Goal: Find specific page/section: Find specific page/section

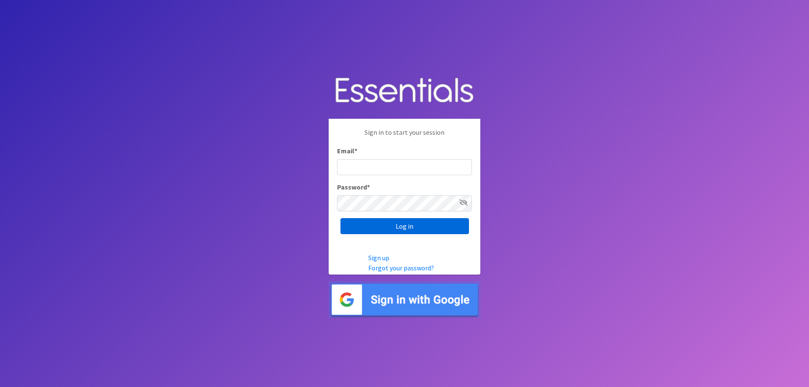
type input "[EMAIL_ADDRESS][DOMAIN_NAME]"
click at [438, 229] on input "Log in" at bounding box center [404, 226] width 128 height 16
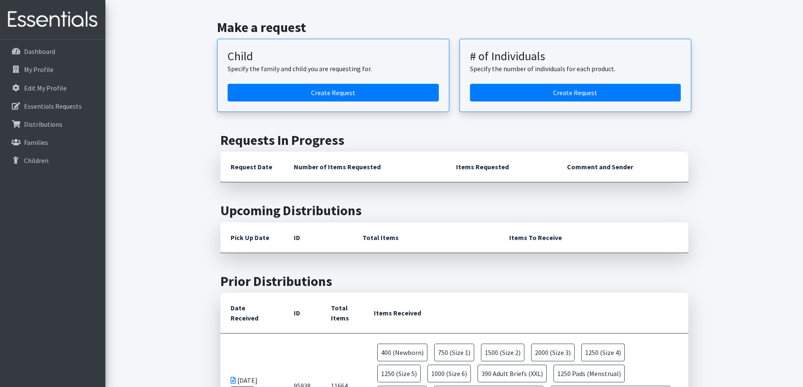
scroll to position [84, 0]
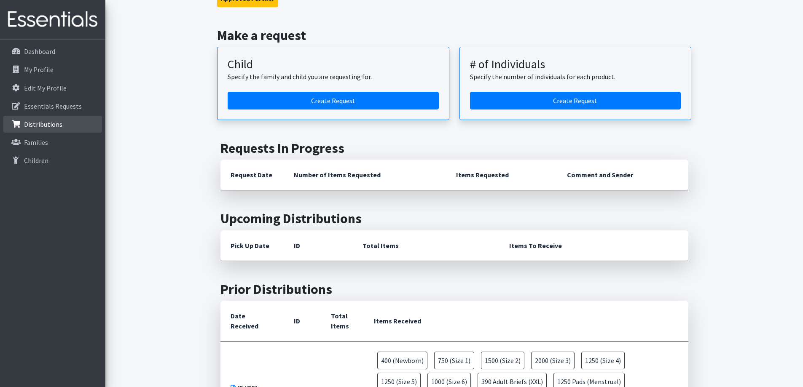
click at [65, 123] on link "Distributions" at bounding box center [52, 124] width 99 height 17
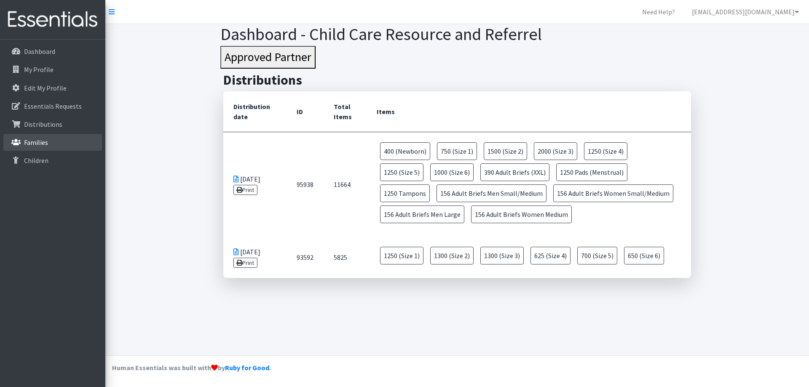
click at [59, 151] on link "Families" at bounding box center [52, 142] width 99 height 17
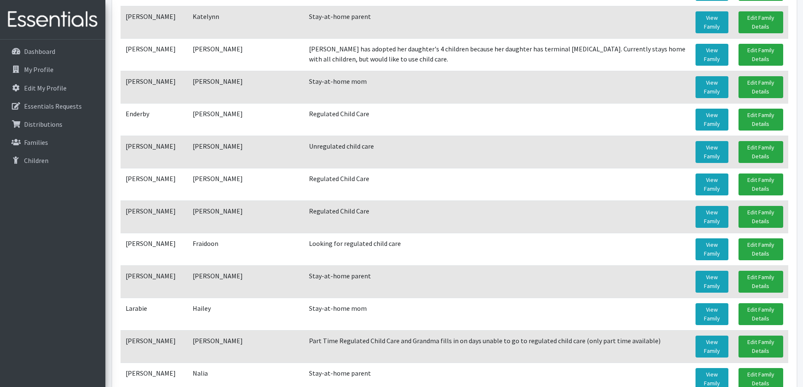
scroll to position [253, 0]
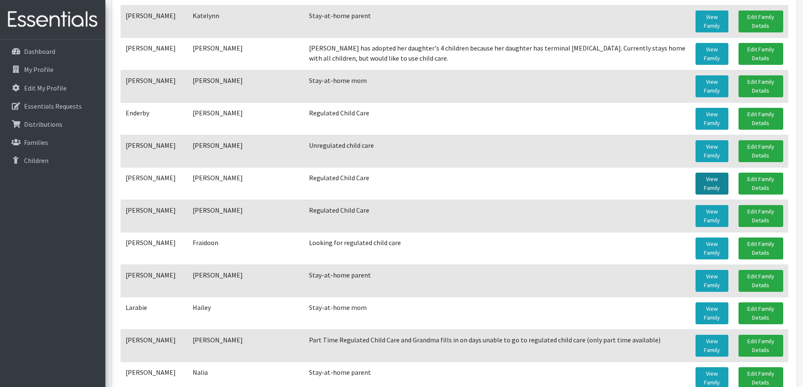
click at [708, 182] on link "View Family" at bounding box center [711, 184] width 33 height 22
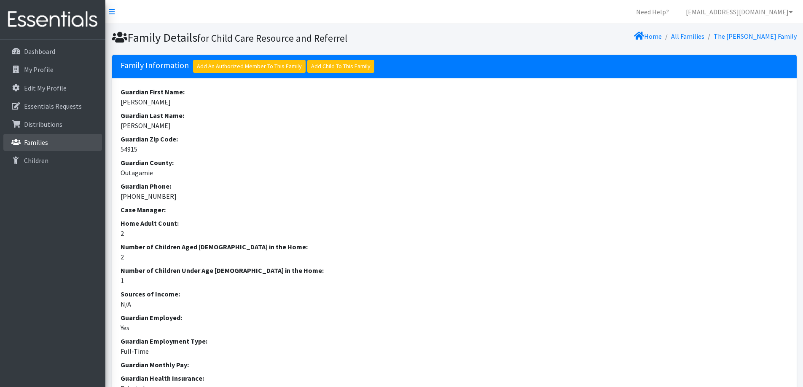
click at [66, 142] on link "Families" at bounding box center [52, 142] width 99 height 17
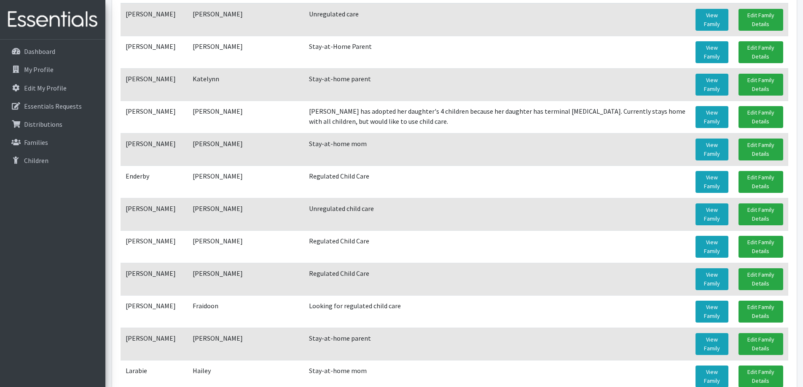
scroll to position [211, 0]
